Goal: Task Accomplishment & Management: Complete application form

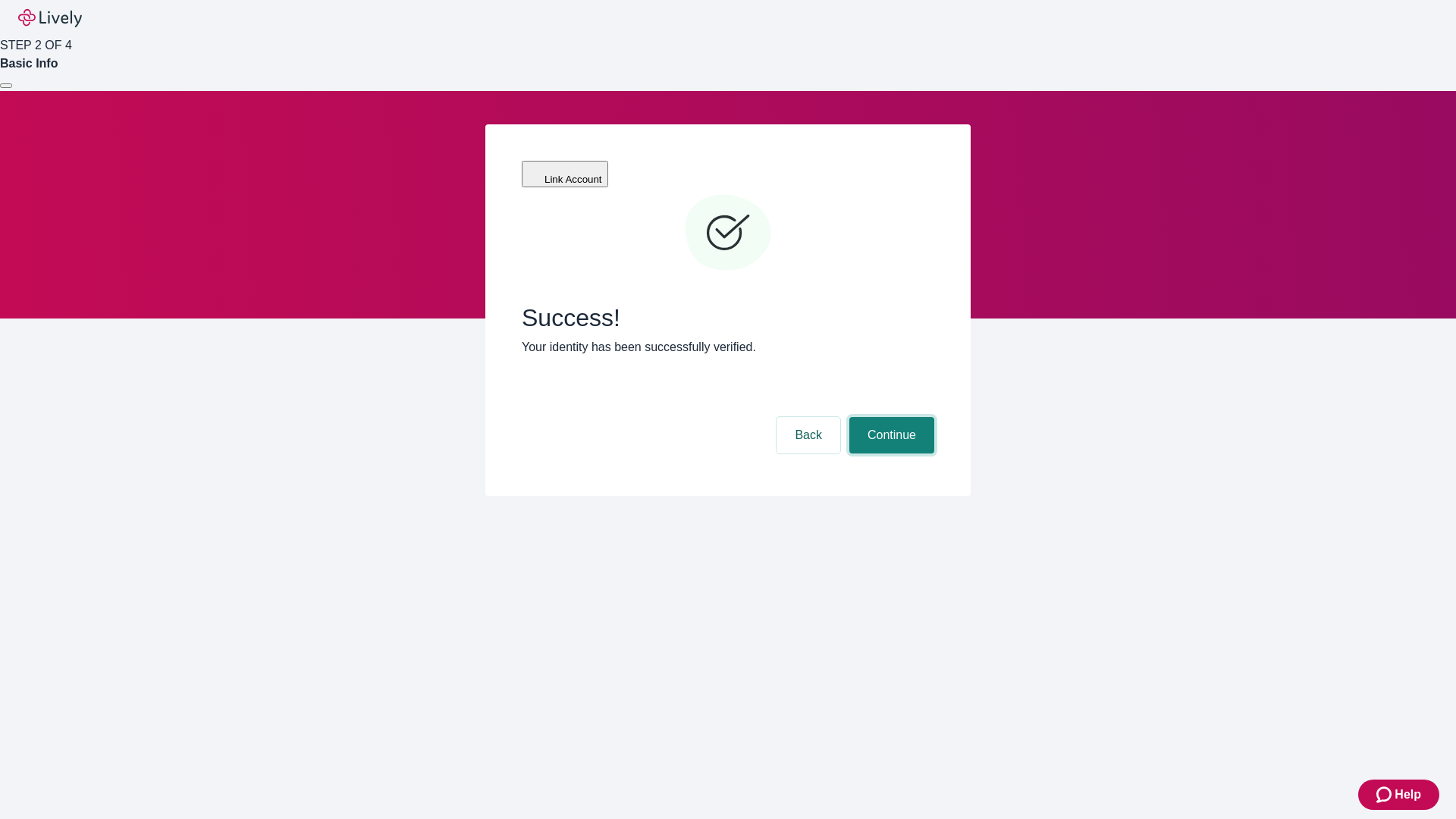
click at [890, 417] on button "Continue" at bounding box center [892, 435] width 85 height 36
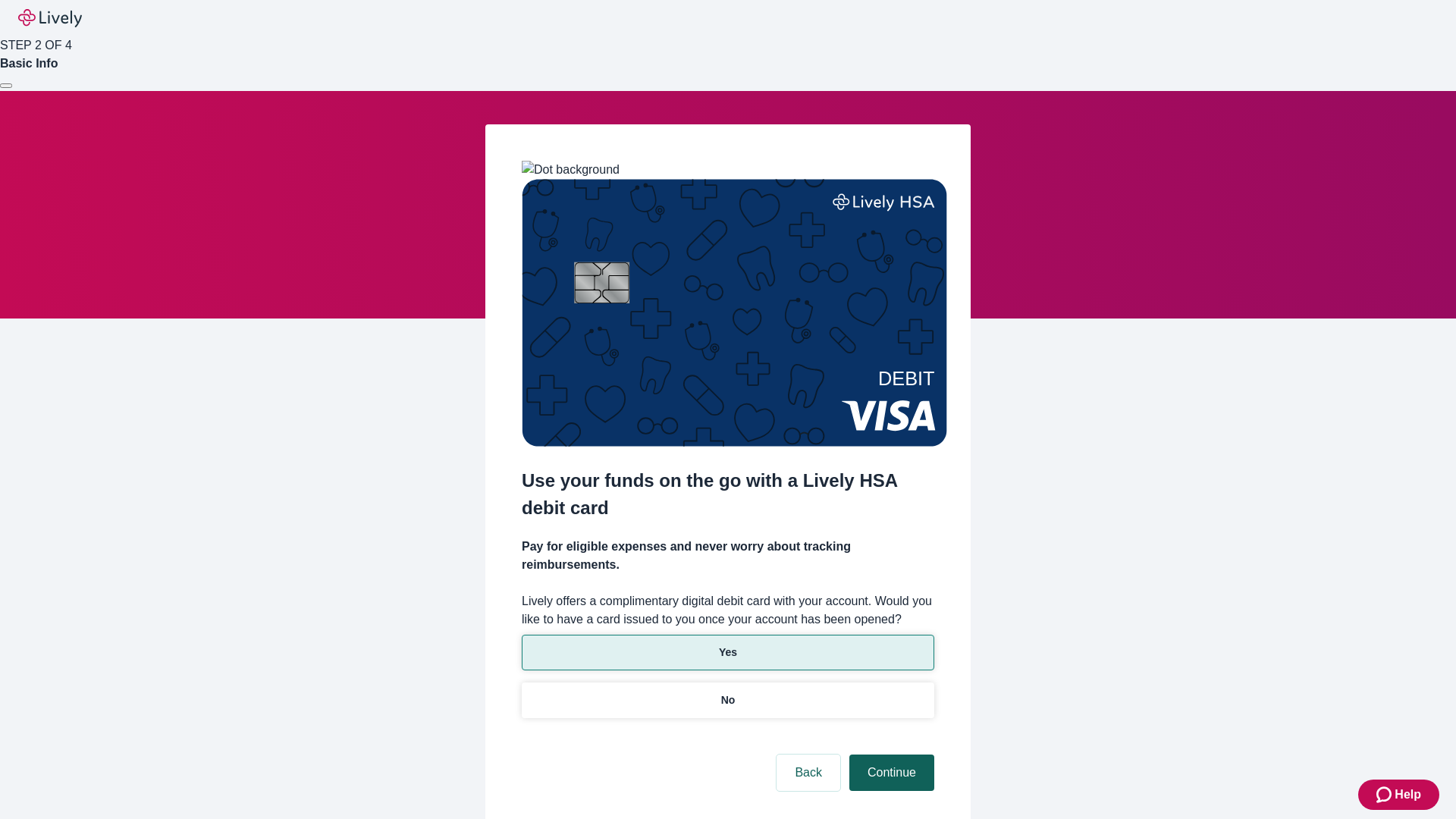
click at [728, 644] on p "Yes" at bounding box center [728, 652] width 18 height 16
click at [890, 755] on button "Continue" at bounding box center [892, 772] width 85 height 36
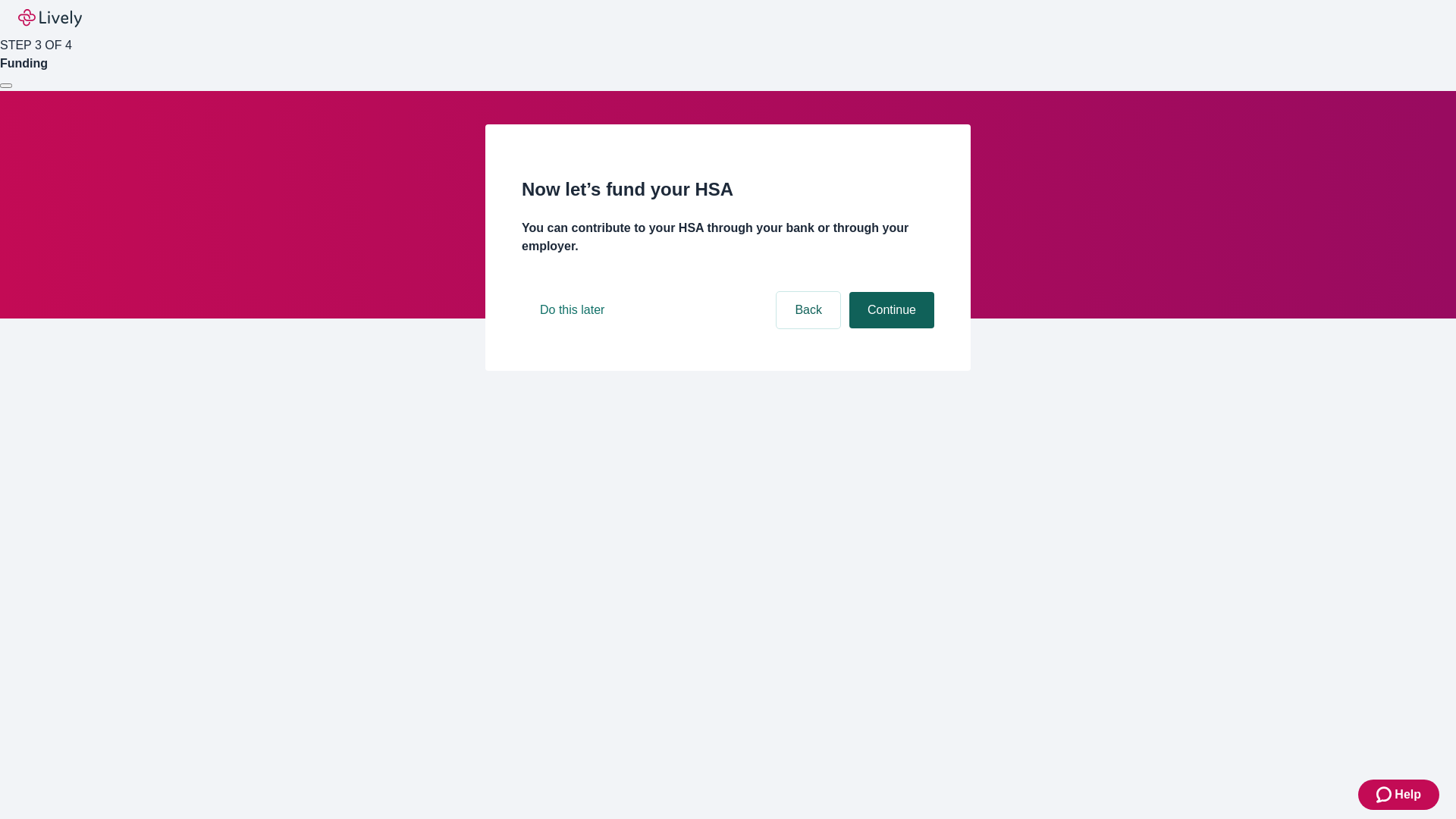
click at [890, 328] on button "Continue" at bounding box center [892, 309] width 85 height 36
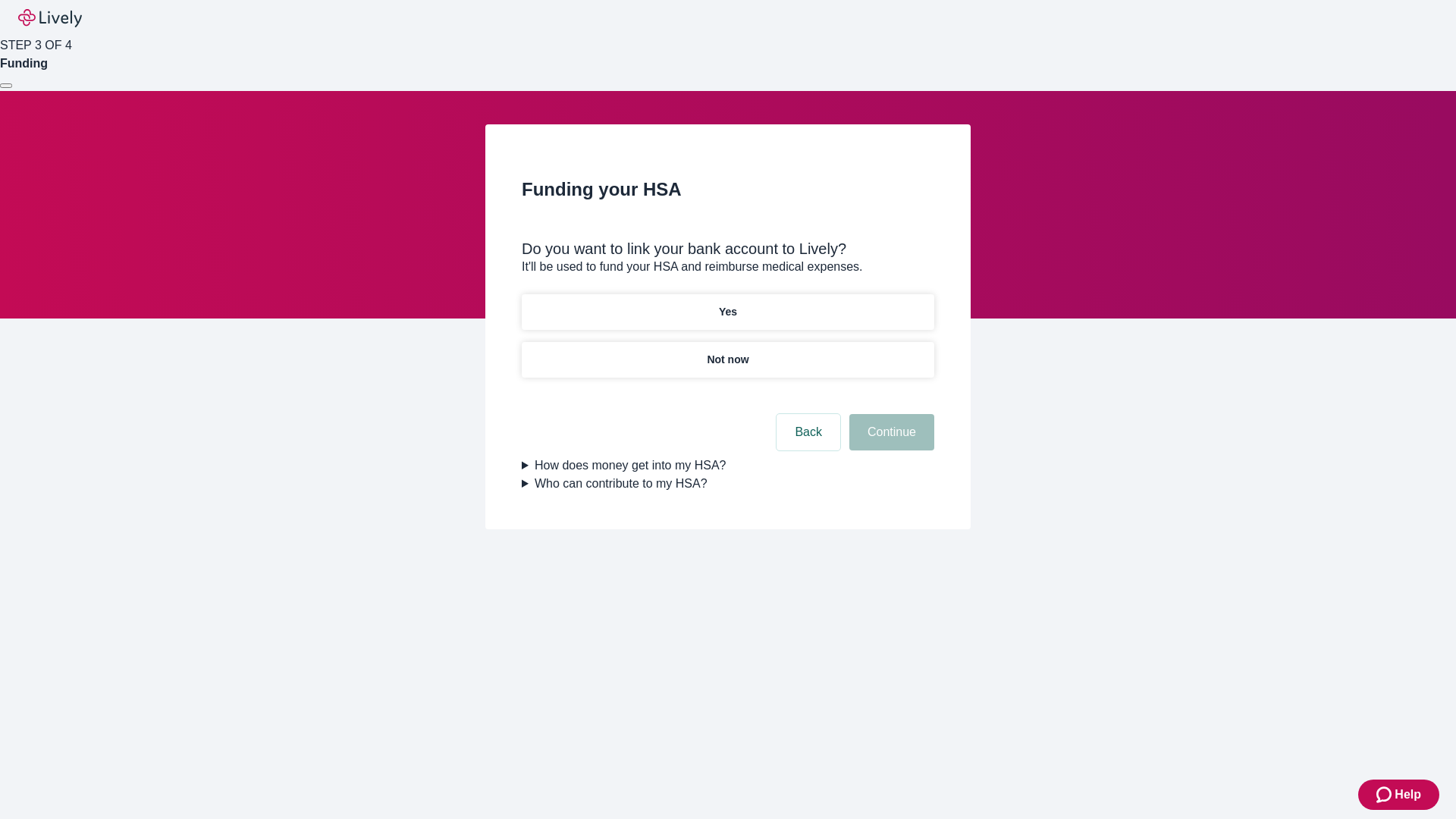
click at [728, 352] on p "Not now" at bounding box center [728, 360] width 42 height 16
click at [890, 441] on button "Continue" at bounding box center [892, 432] width 85 height 36
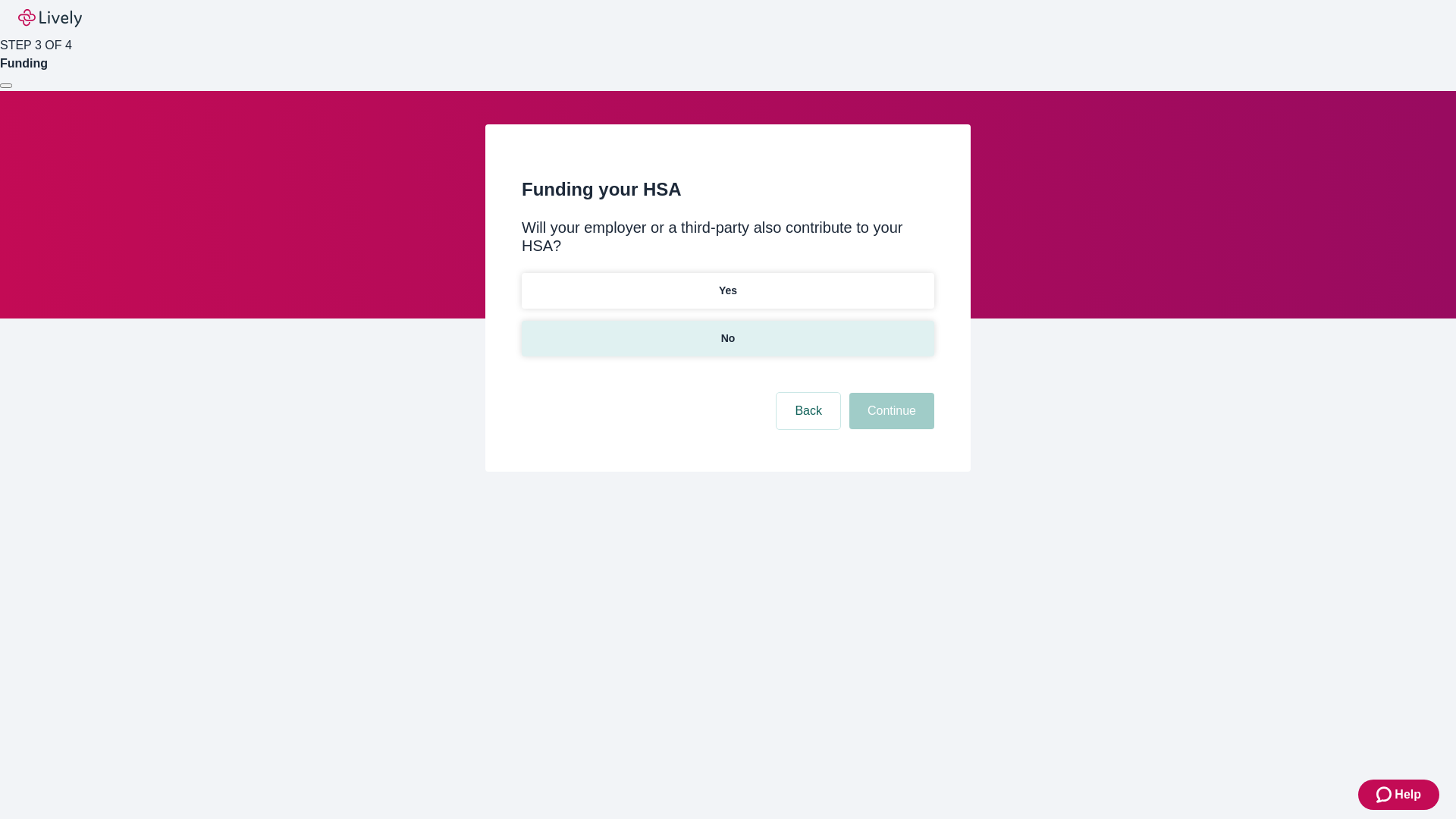
click at [728, 330] on p "No" at bounding box center [728, 338] width 15 height 16
click at [890, 392] on button "Continue" at bounding box center [892, 410] width 85 height 36
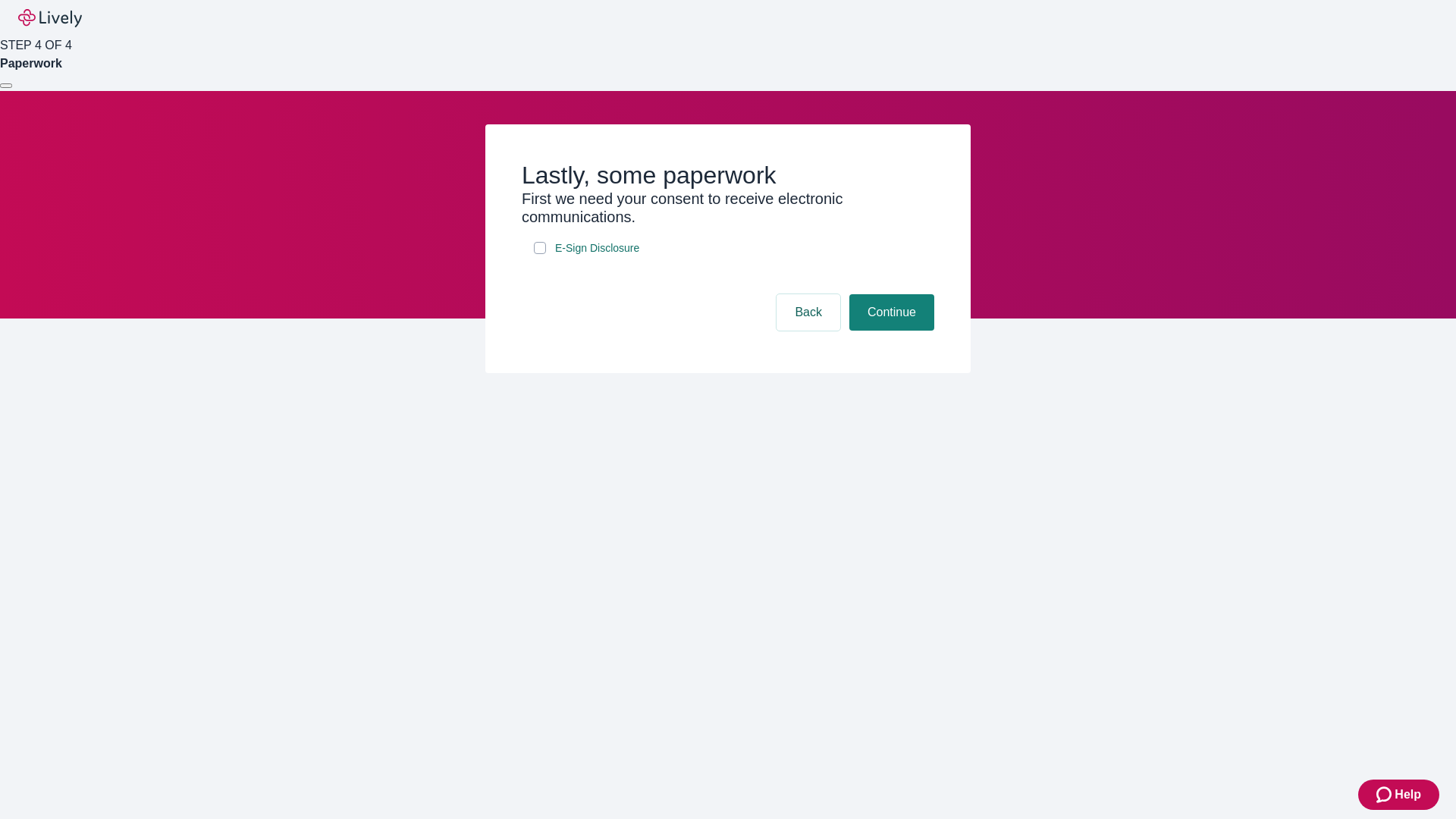
click at [540, 254] on input "E-Sign Disclosure" at bounding box center [540, 248] width 12 height 12
checkbox input "true"
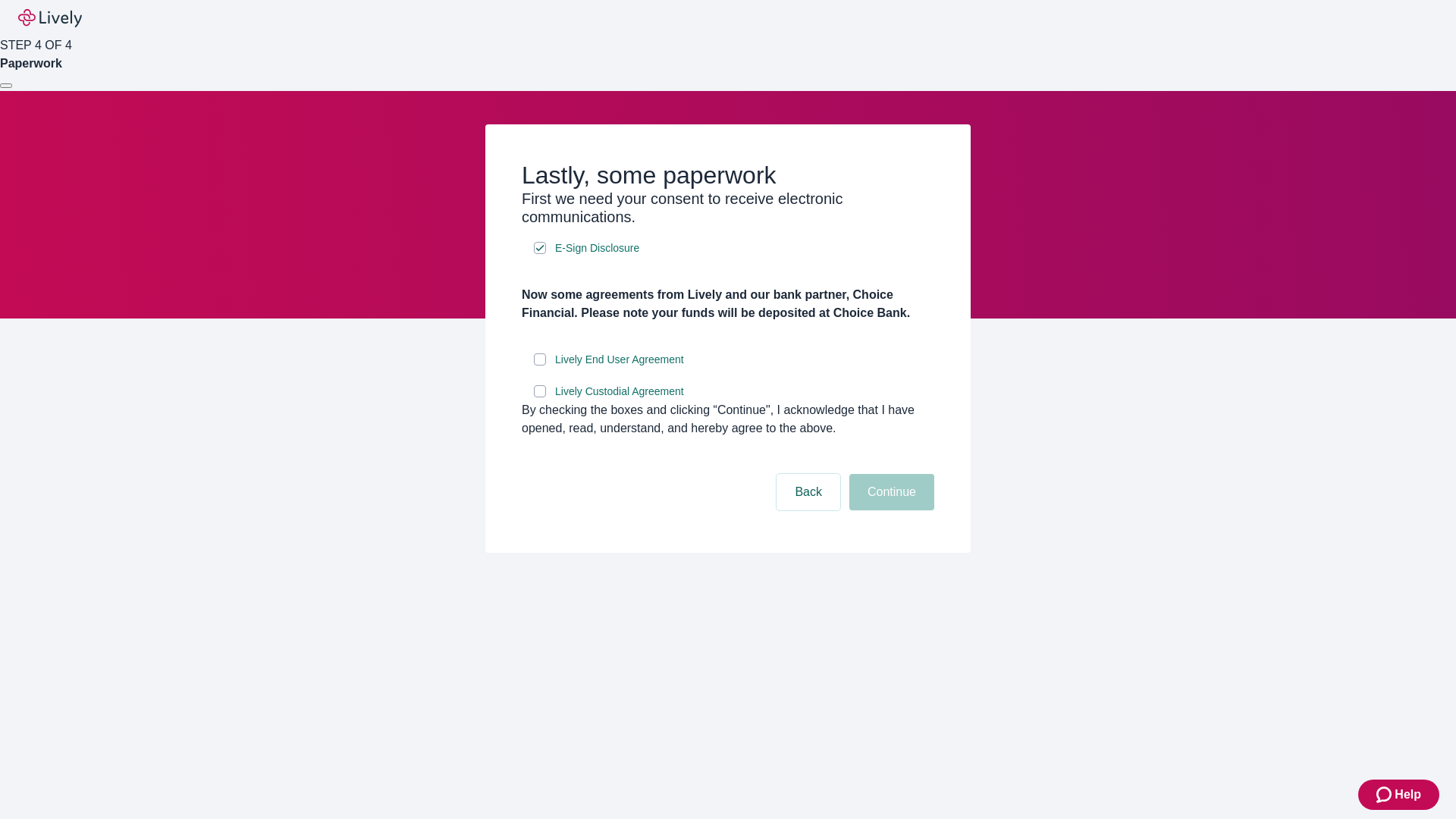
click at [540, 365] on input "Lively End User Agreement" at bounding box center [540, 360] width 12 height 12
checkbox input "true"
click at [540, 397] on input "Lively Custodial Agreement" at bounding box center [540, 392] width 12 height 12
checkbox input "true"
click at [890, 510] on button "Continue" at bounding box center [892, 492] width 85 height 36
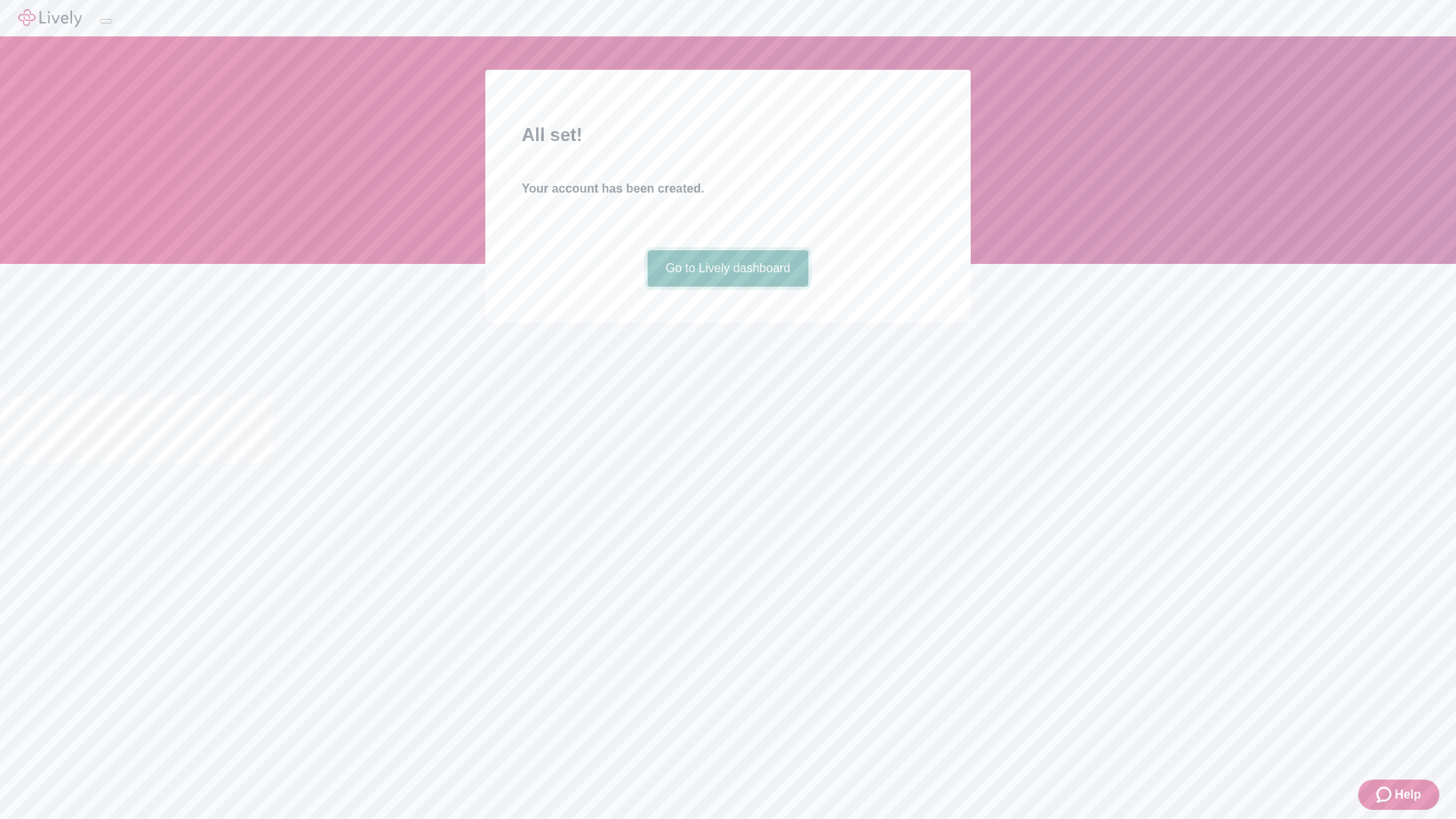
click at [728, 287] on link "Go to Lively dashboard" at bounding box center [728, 268] width 161 height 36
